Goal: Information Seeking & Learning: Learn about a topic

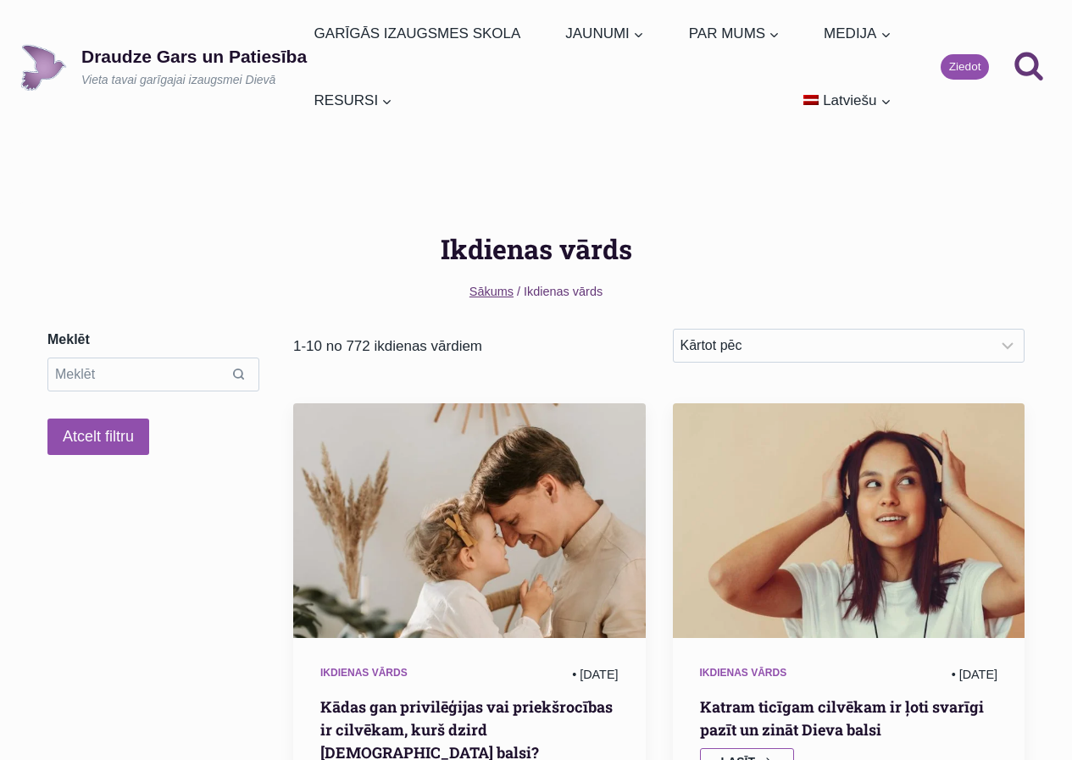
click at [464, 725] on h2 "Kādas gan privilēģijas vai priekšrocības ir cilvēkam, kurš dzird [DEMOGRAPHIC_D…" at bounding box center [469, 730] width 298 height 69
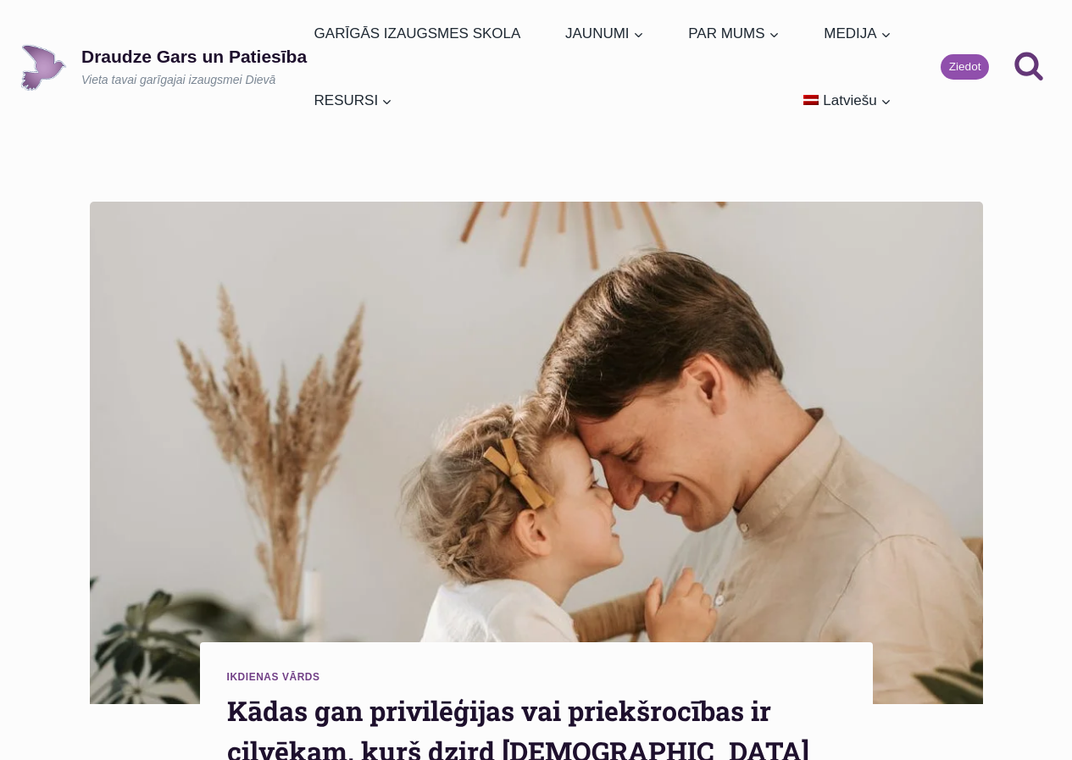
drag, startPoint x: 526, startPoint y: 700, endPoint x: 1044, endPoint y: 560, distance: 537.6
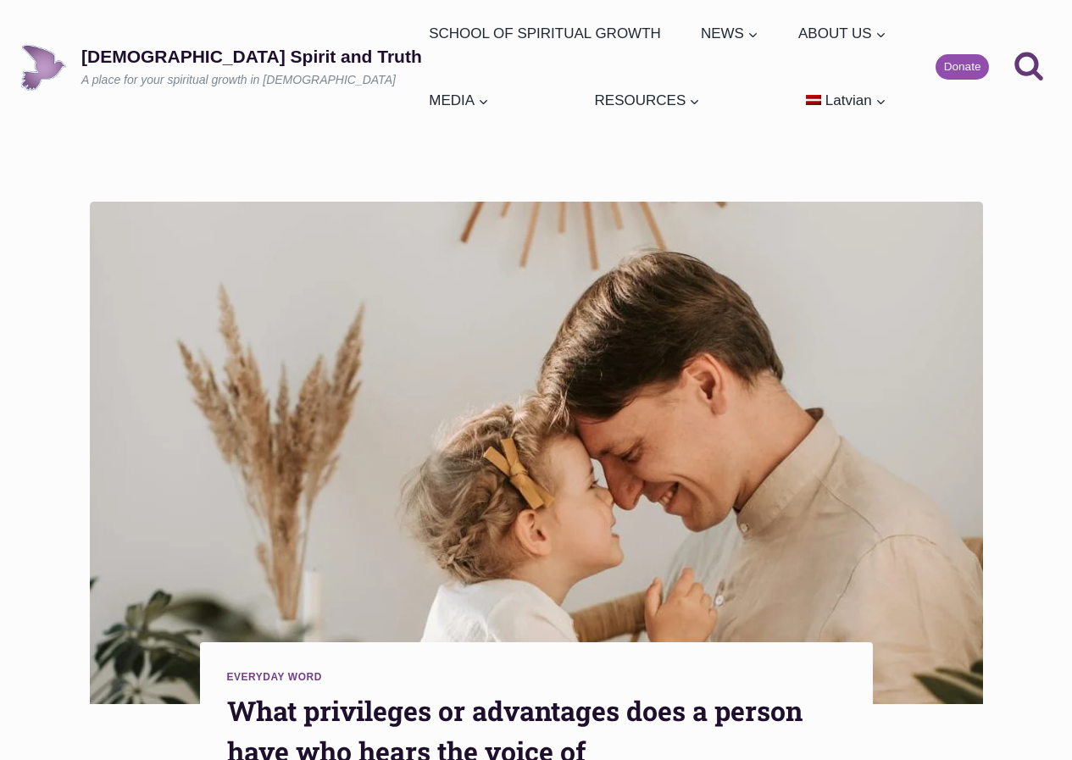
scroll to position [665, 0]
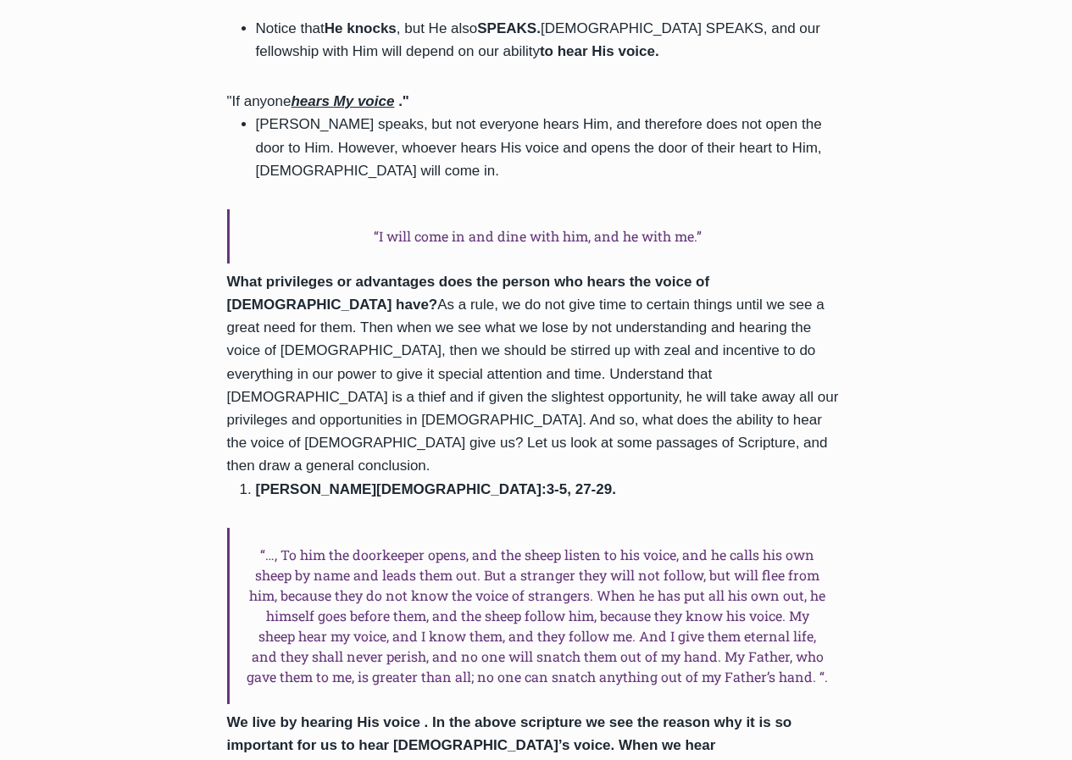
scroll to position [1988, 0]
